Goal: Task Accomplishment & Management: Manage account settings

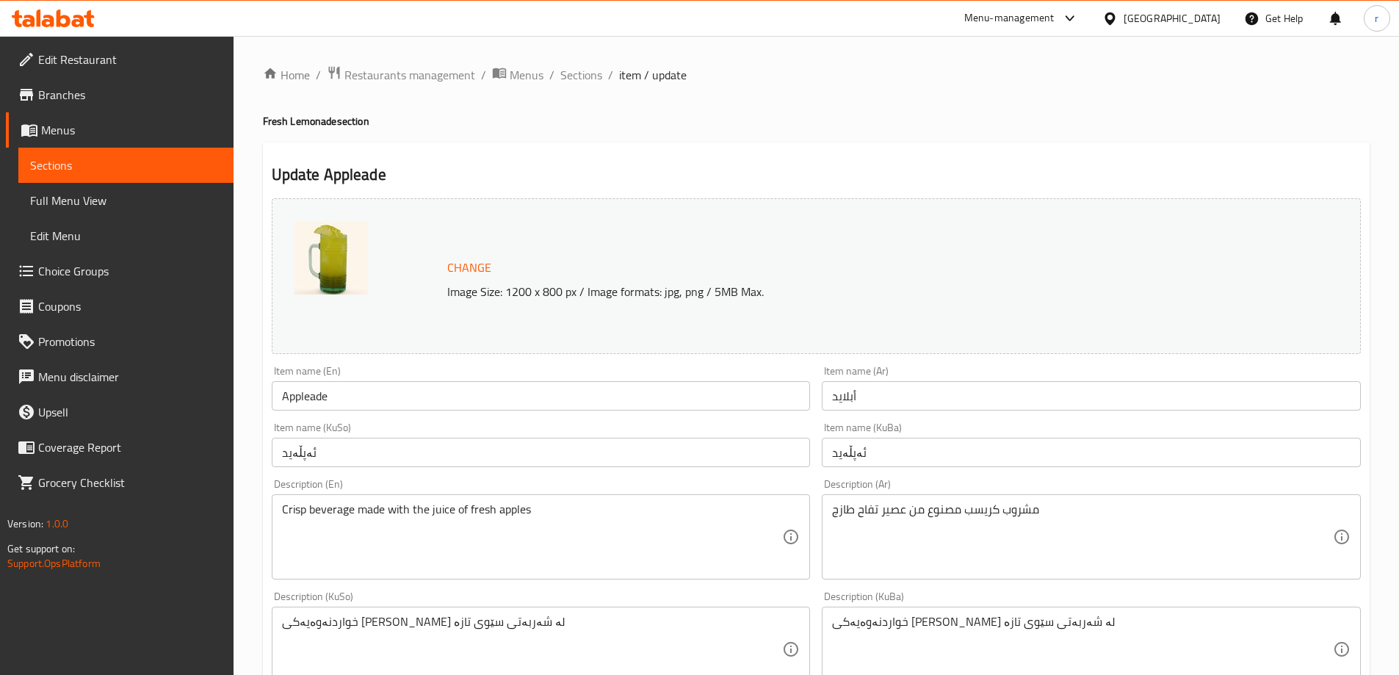
click at [83, 20] on icon at bounding box center [78, 21] width 12 height 12
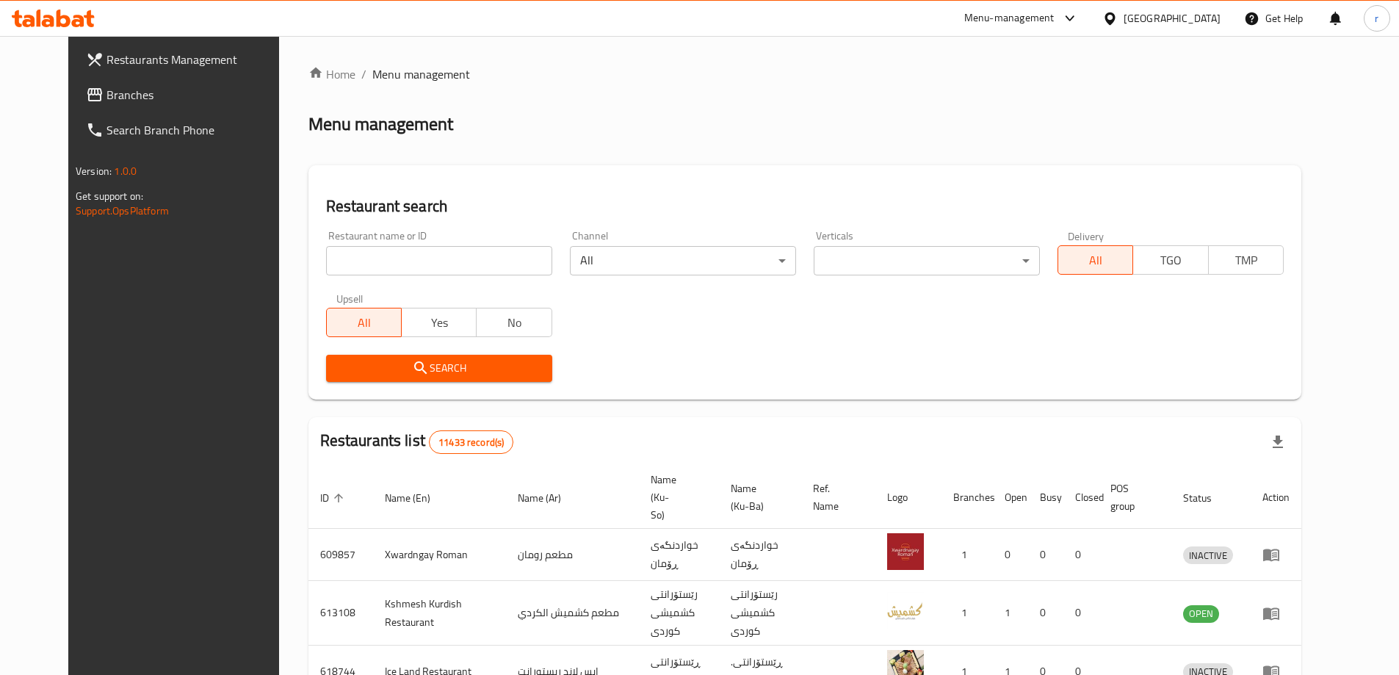
click at [106, 97] on span "Branches" at bounding box center [198, 95] width 184 height 18
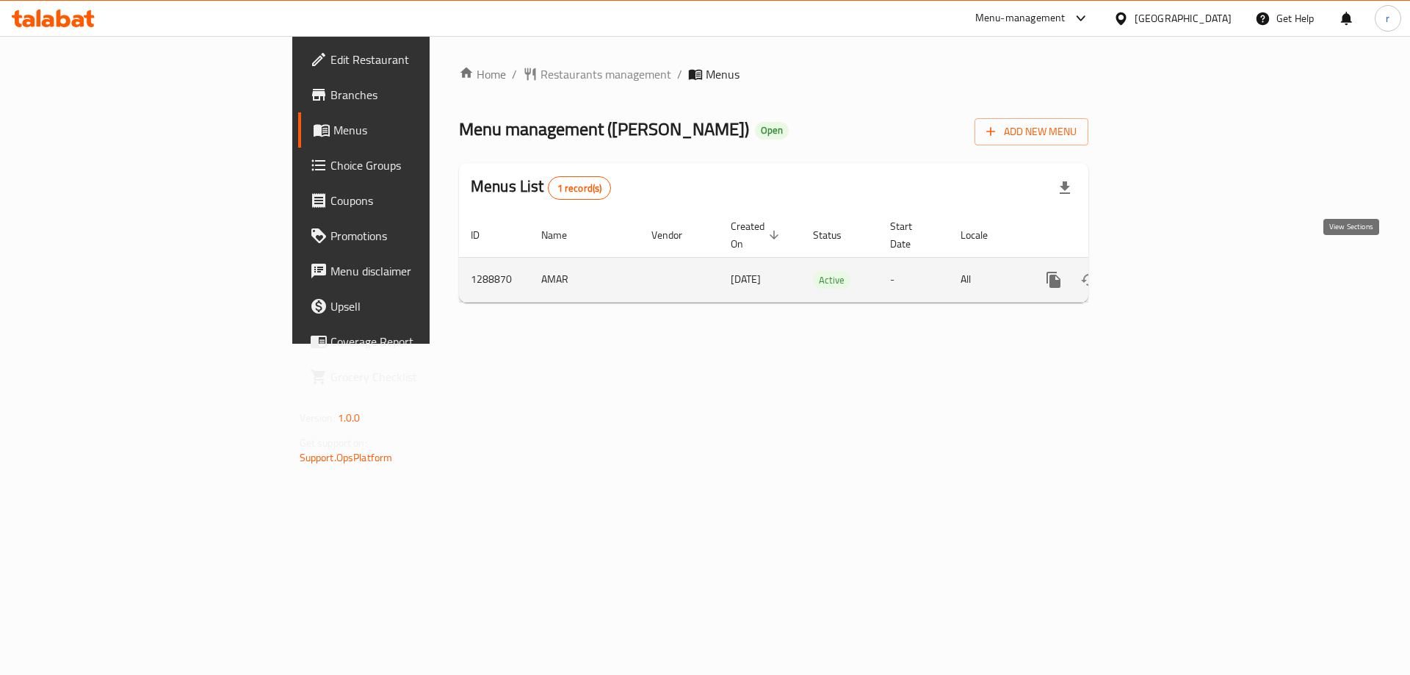
click at [1169, 271] on icon "enhanced table" at bounding box center [1160, 280] width 18 height 18
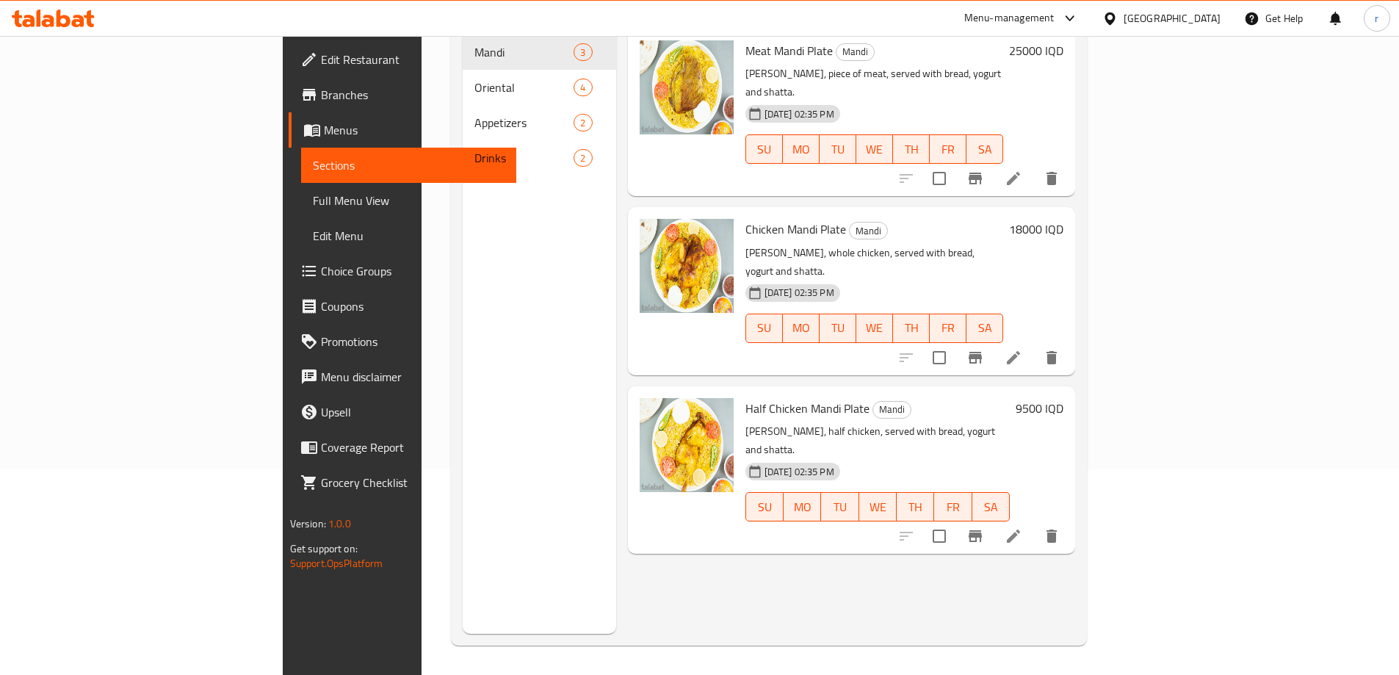
scroll to position [83, 0]
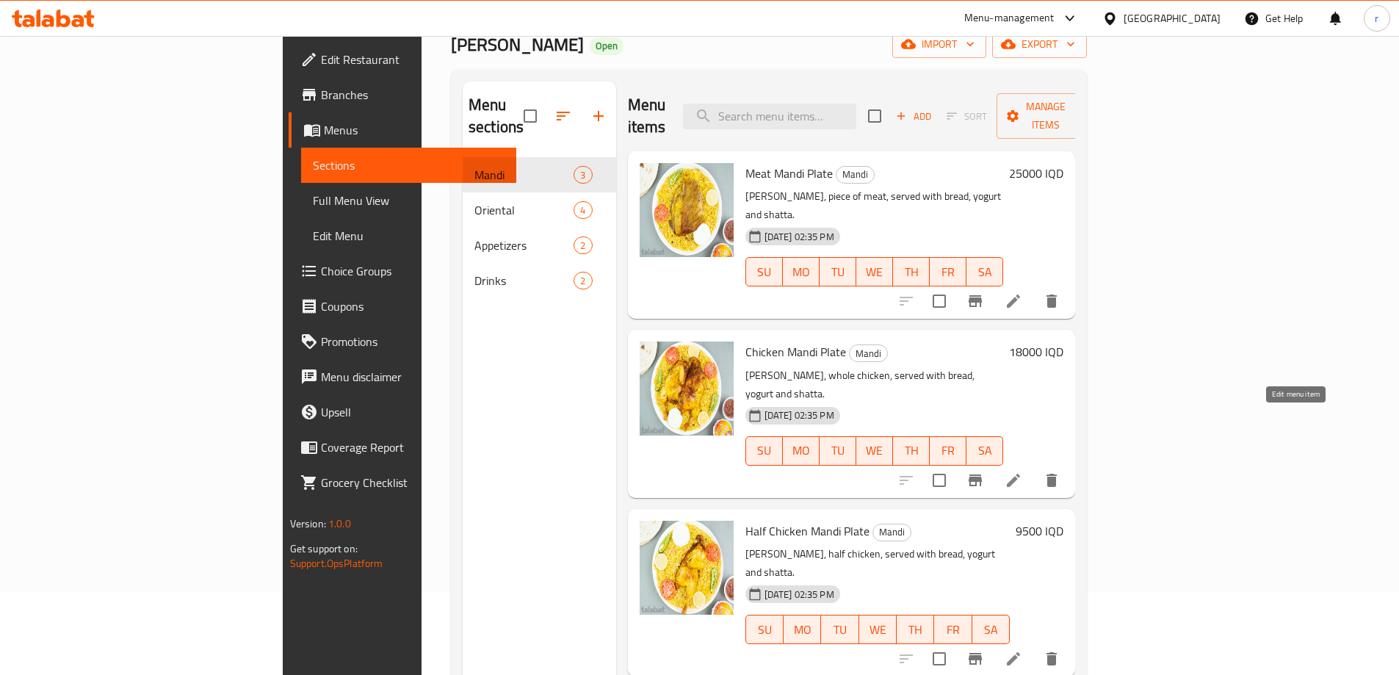
click at [1022, 472] on icon at bounding box center [1014, 481] width 18 height 18
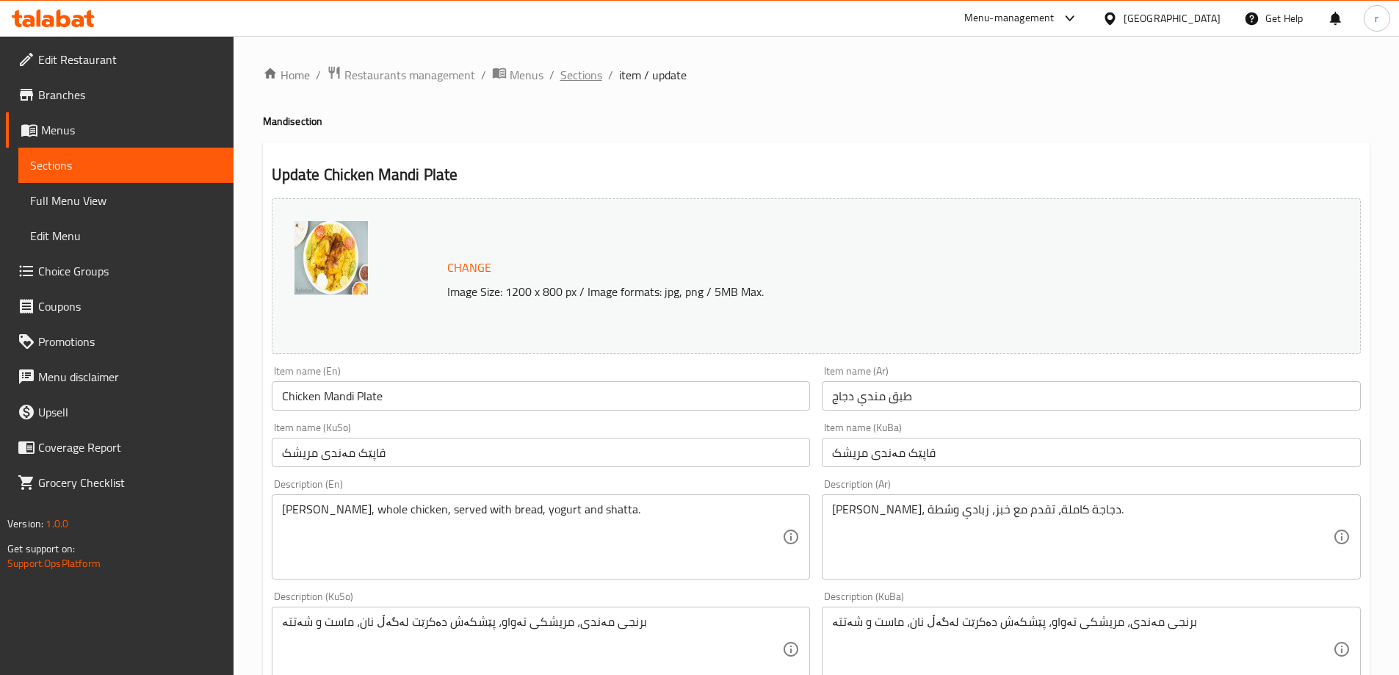
click at [585, 74] on span "Sections" at bounding box center [581, 75] width 42 height 18
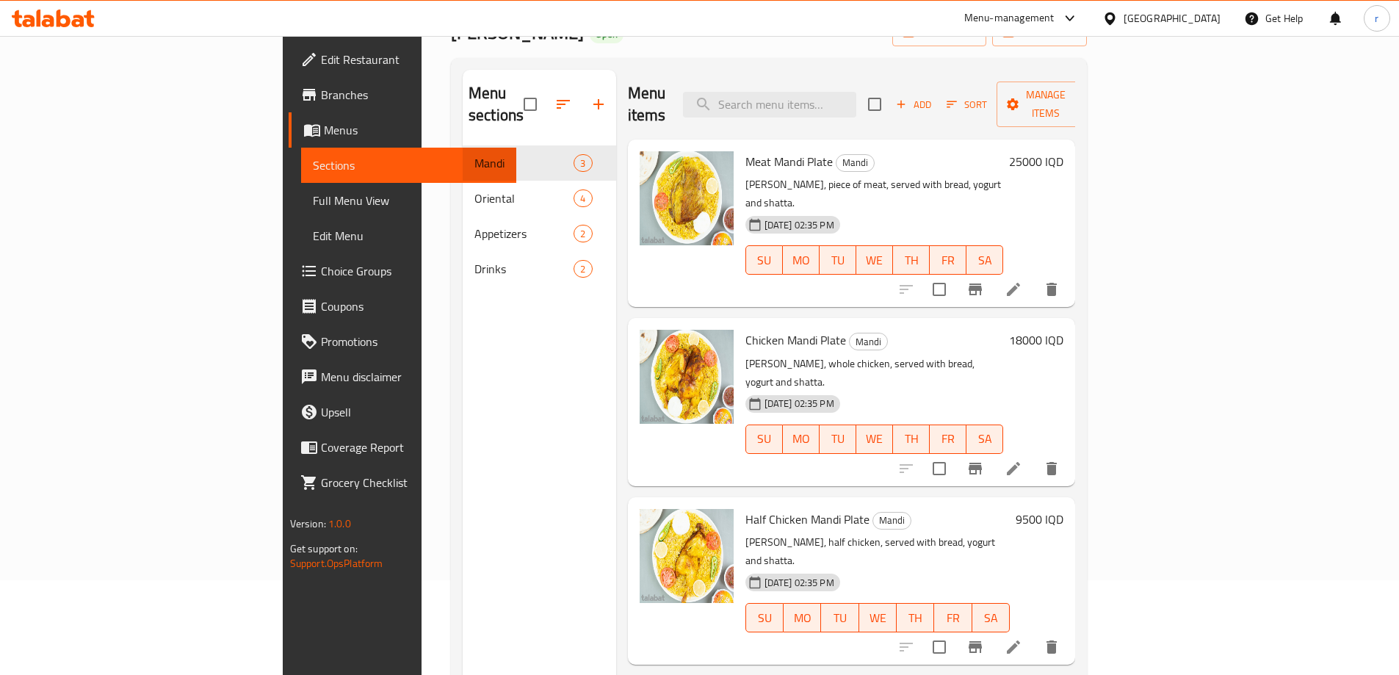
scroll to position [206, 0]
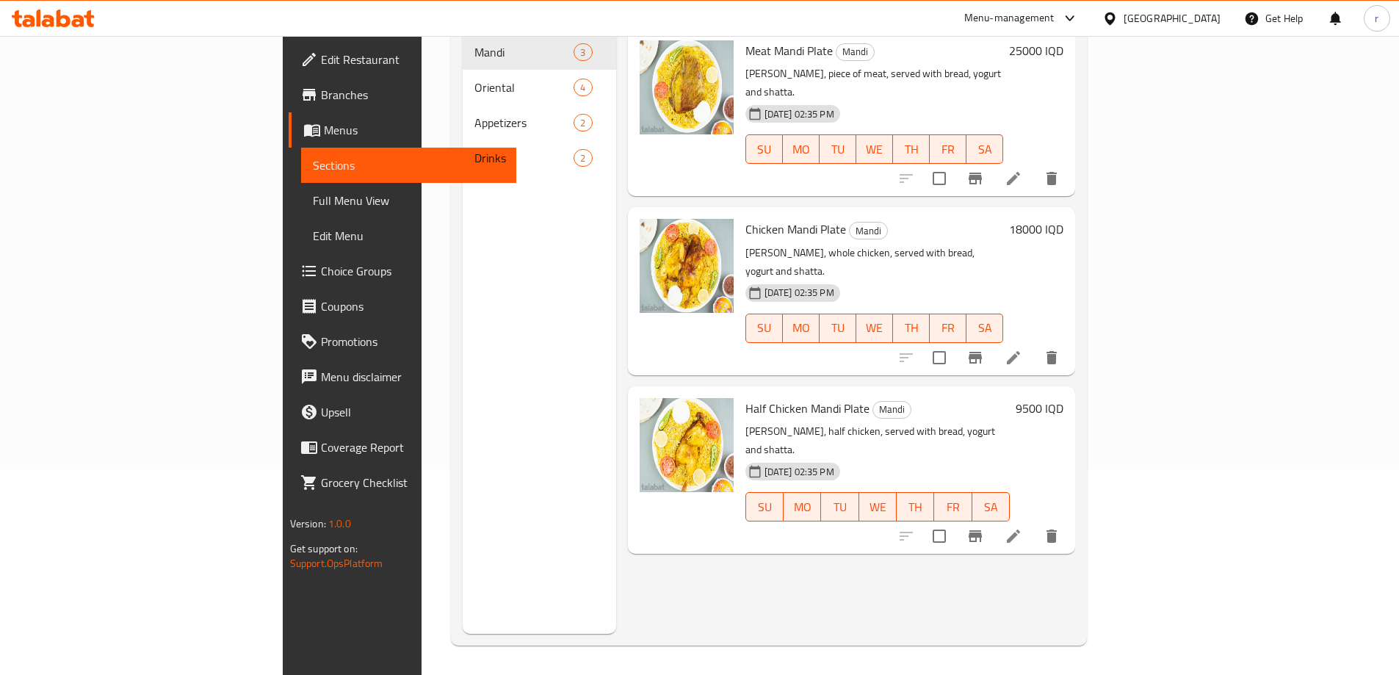
click at [1034, 523] on li at bounding box center [1013, 536] width 41 height 26
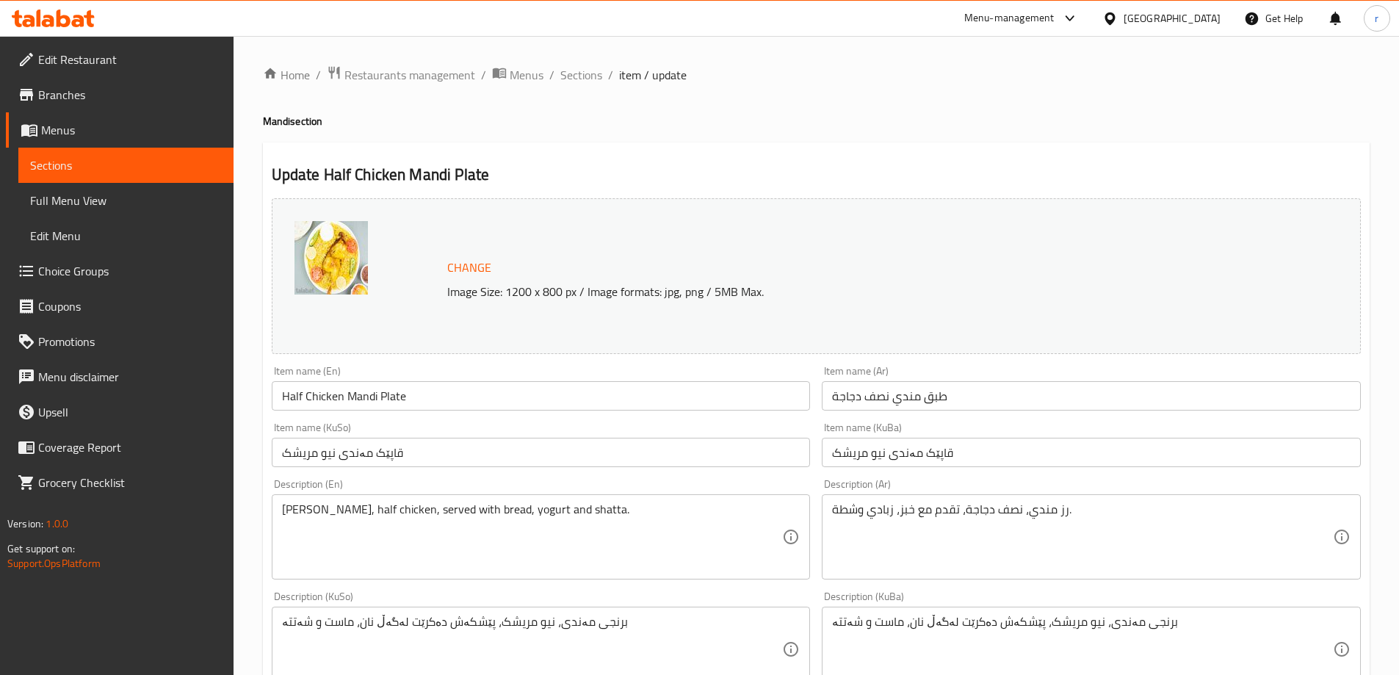
click at [87, 99] on span "Branches" at bounding box center [130, 95] width 184 height 18
